Goal: Navigation & Orientation: Find specific page/section

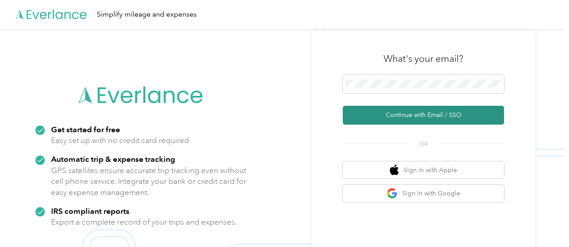
click at [420, 117] on button "Continue with Email / SSO" at bounding box center [423, 115] width 161 height 19
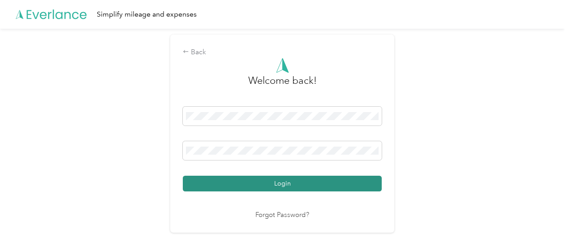
click at [290, 180] on button "Login" at bounding box center [282, 184] width 199 height 16
